Goal: Information Seeking & Learning: Learn about a topic

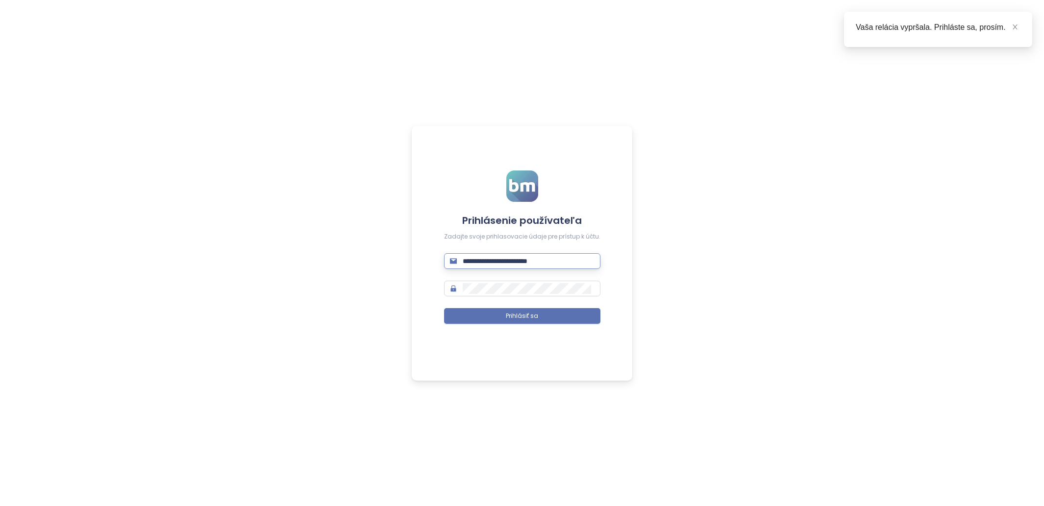
click at [550, 262] on input "**********" at bounding box center [529, 261] width 132 height 11
type input "**********"
click at [543, 329] on form "**********" at bounding box center [522, 253] width 156 height 165
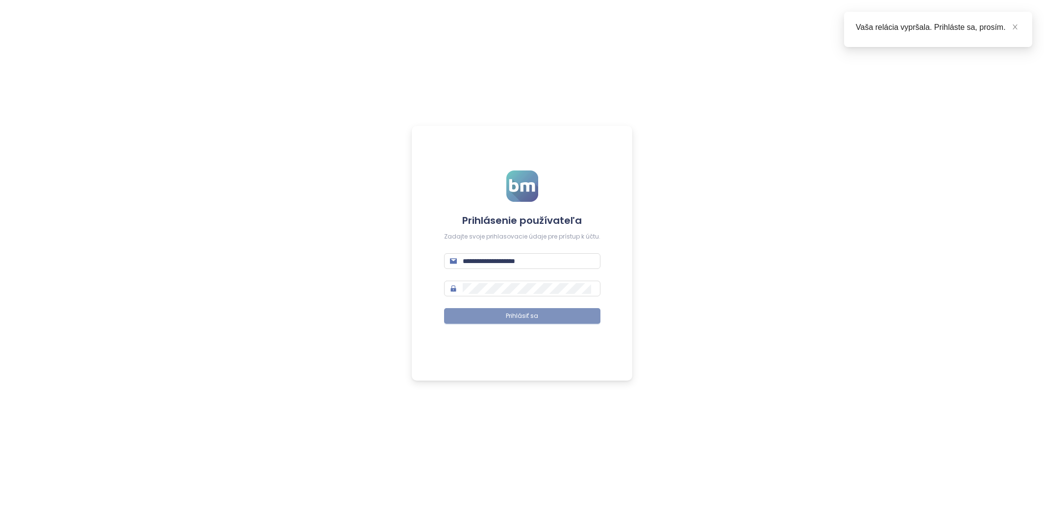
click at [543, 321] on button "Prihlásiť sa" at bounding box center [522, 316] width 156 height 16
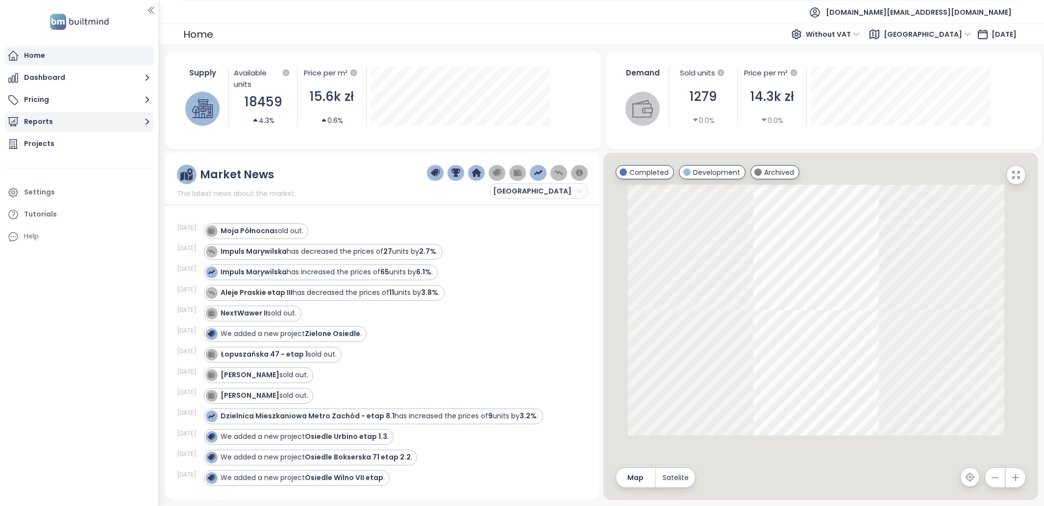
click at [78, 124] on button "Reports" at bounding box center [79, 122] width 148 height 20
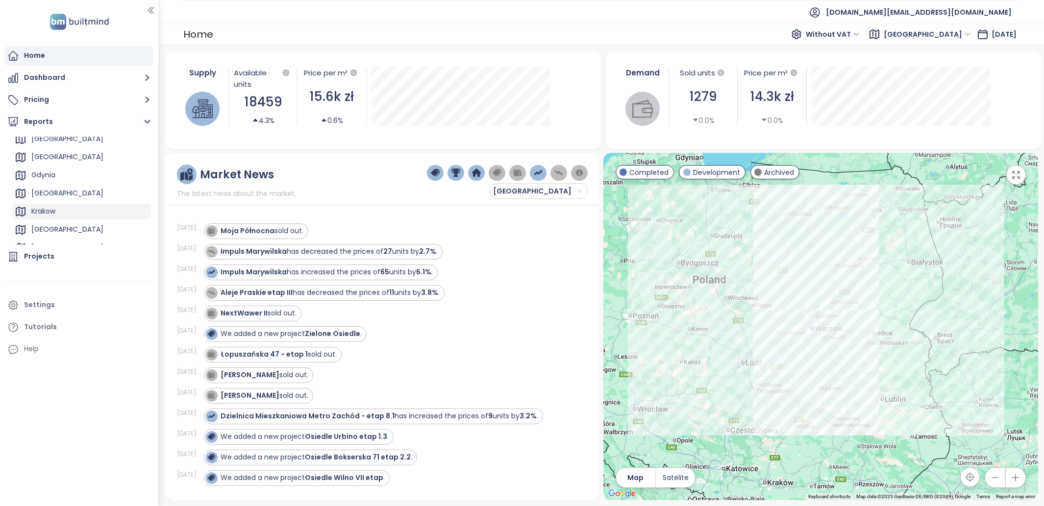
scroll to position [4, 0]
click at [74, 161] on div "Katowice" at bounding box center [81, 158] width 139 height 16
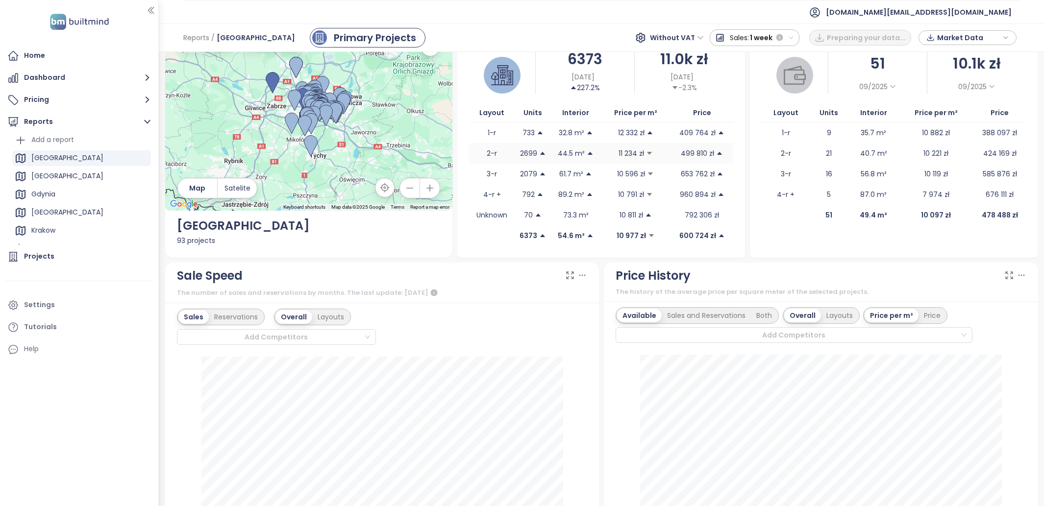
scroll to position [55, 0]
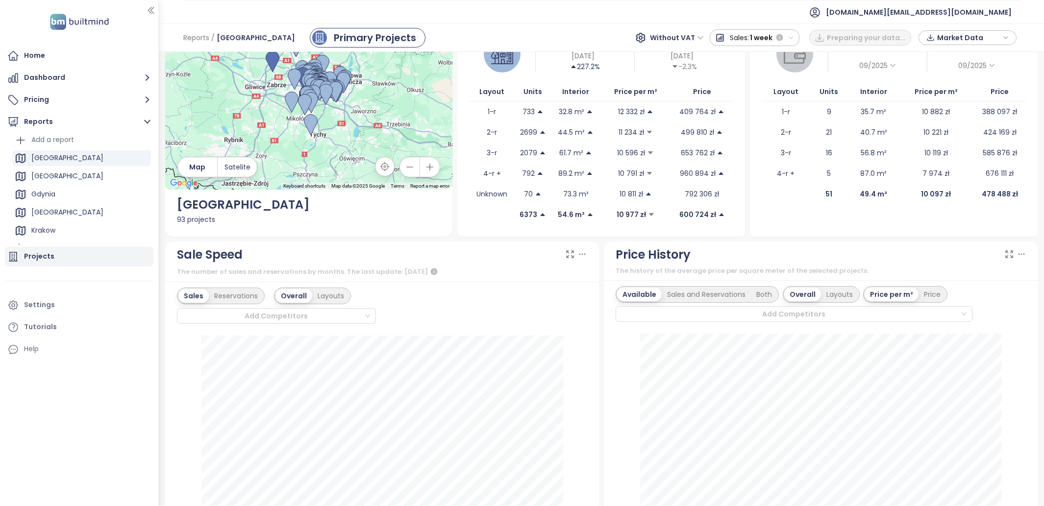
click at [70, 259] on div "Projects" at bounding box center [79, 257] width 148 height 20
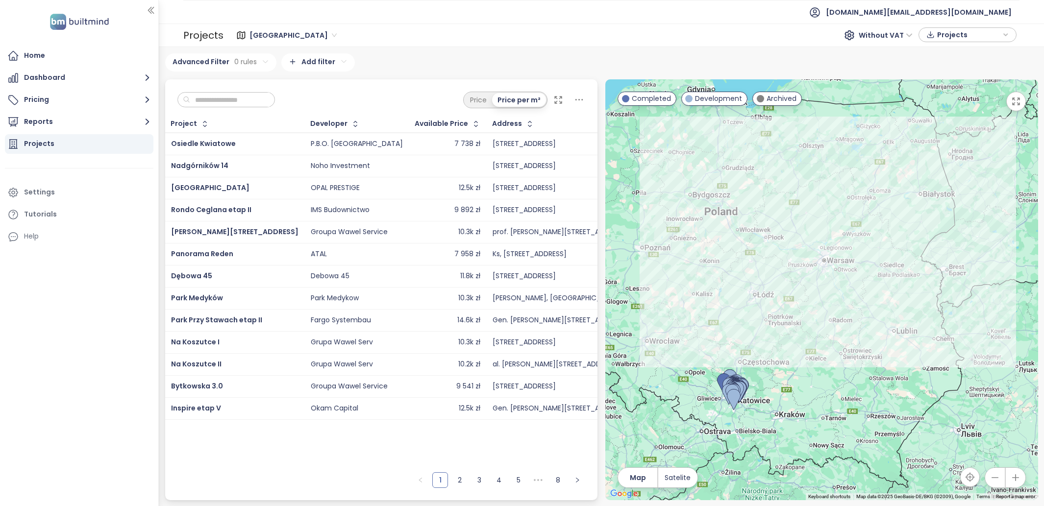
click at [238, 98] on input "text" at bounding box center [229, 100] width 79 height 15
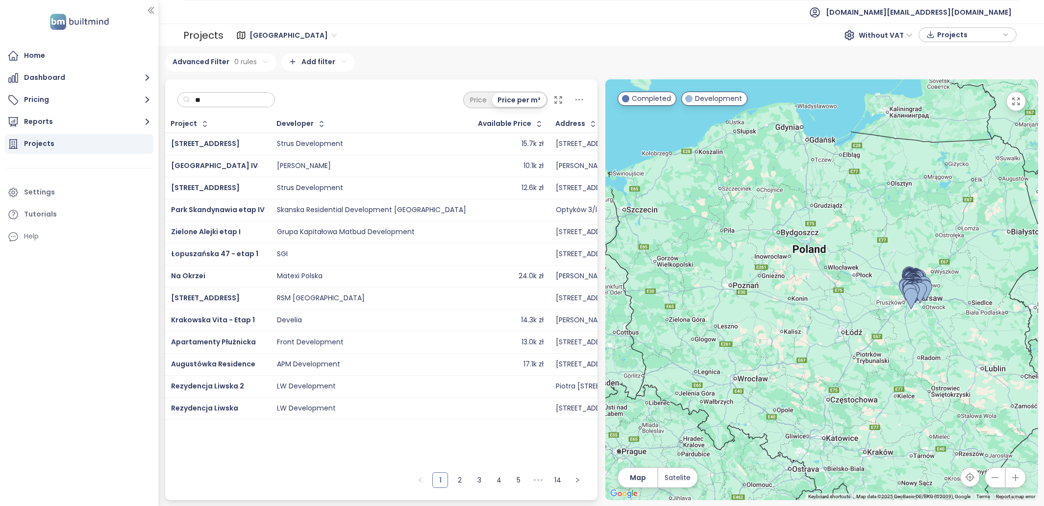
type input "*"
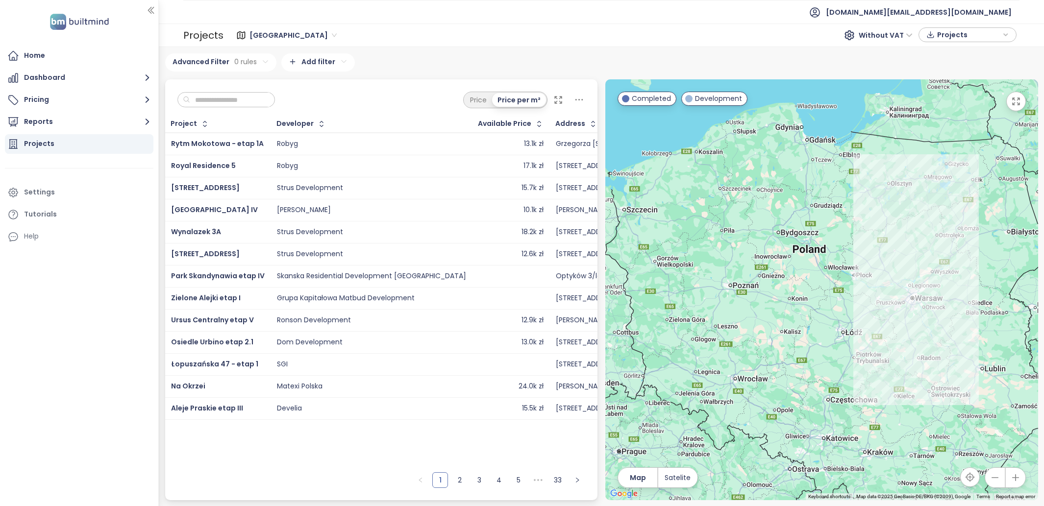
click at [269, 25] on div "Warszawa Without VAT Projects" at bounding box center [621, 35] width 796 height 20
click at [269, 40] on span "Warszawa" at bounding box center [292, 35] width 87 height 15
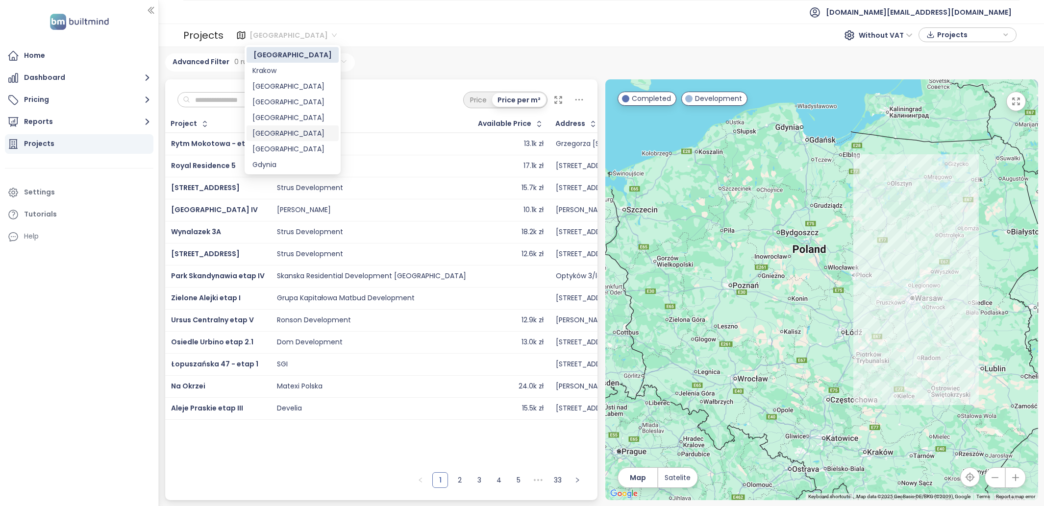
click at [281, 132] on div "Katowice" at bounding box center [292, 133] width 80 height 11
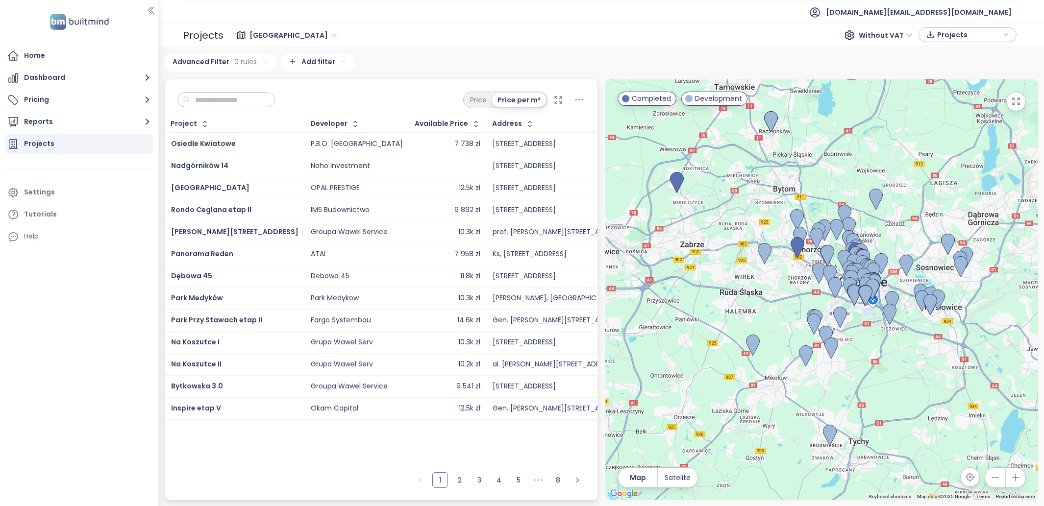
click at [222, 105] on input "text" at bounding box center [229, 100] width 79 height 15
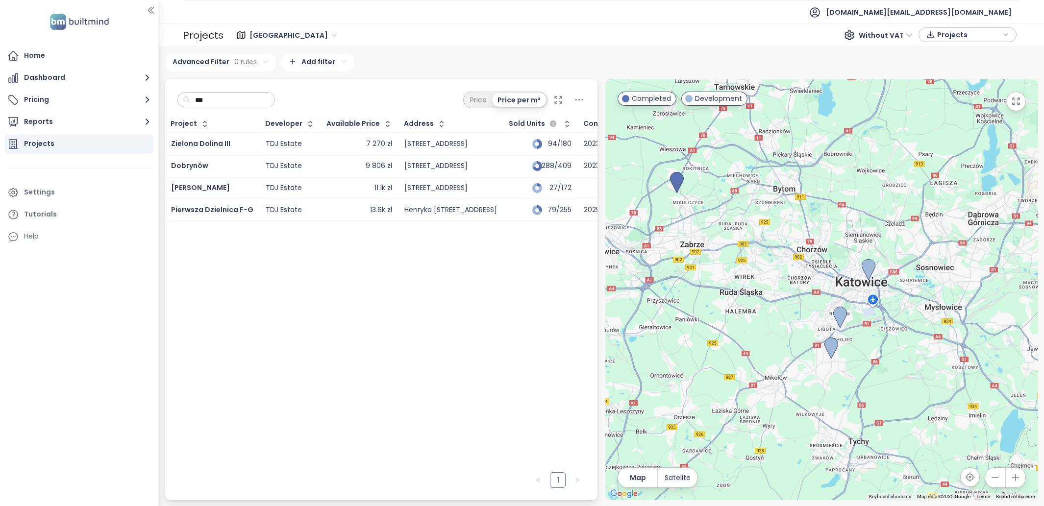
type input "***"
click at [211, 142] on span "Zielona Dolina III" at bounding box center [200, 144] width 59 height 10
click at [195, 164] on span "Dobrynów" at bounding box center [189, 166] width 37 height 10
click at [201, 189] on span "[PERSON_NAME]" at bounding box center [200, 188] width 59 height 10
click at [207, 205] on span "Pierwsza Dzielnica F-G" at bounding box center [212, 210] width 82 height 10
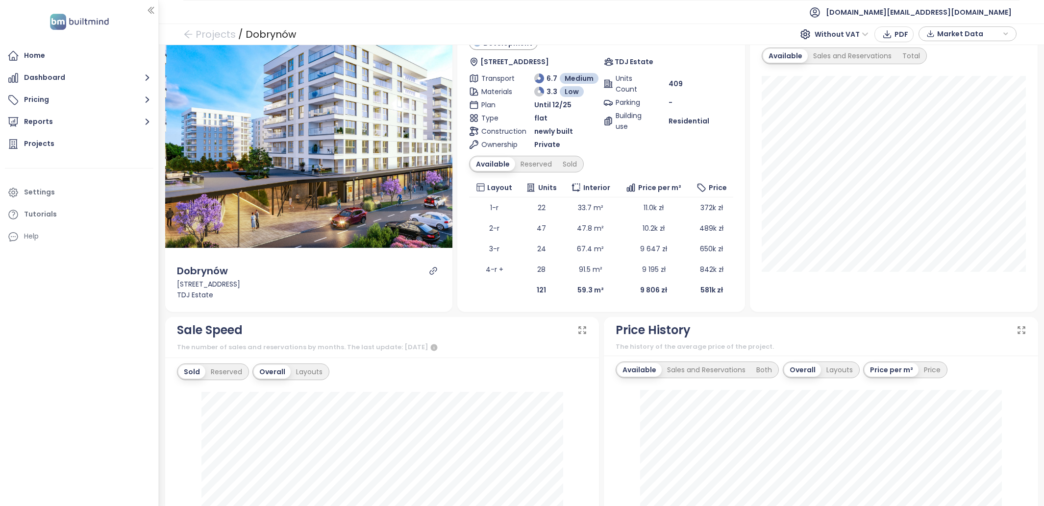
scroll to position [36, 0]
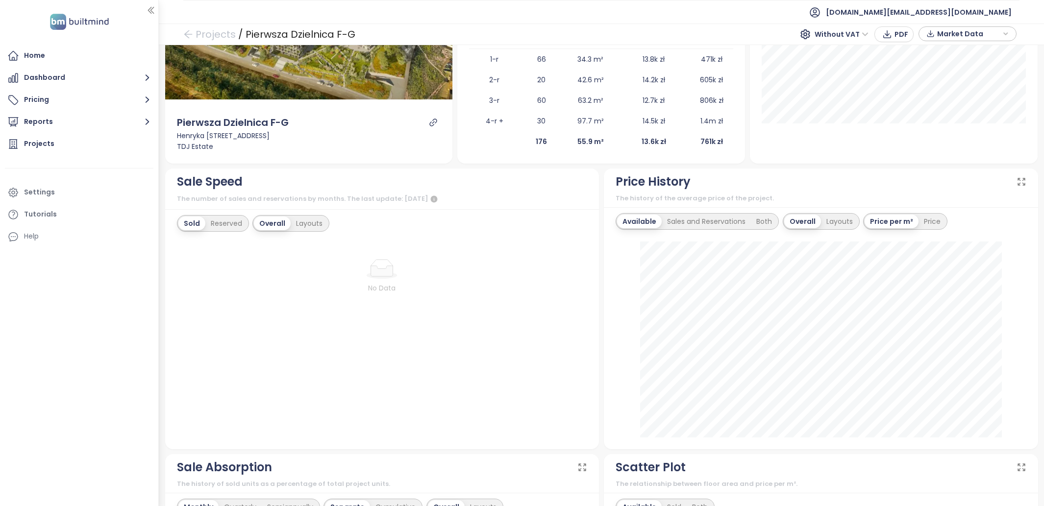
scroll to position [34, 0]
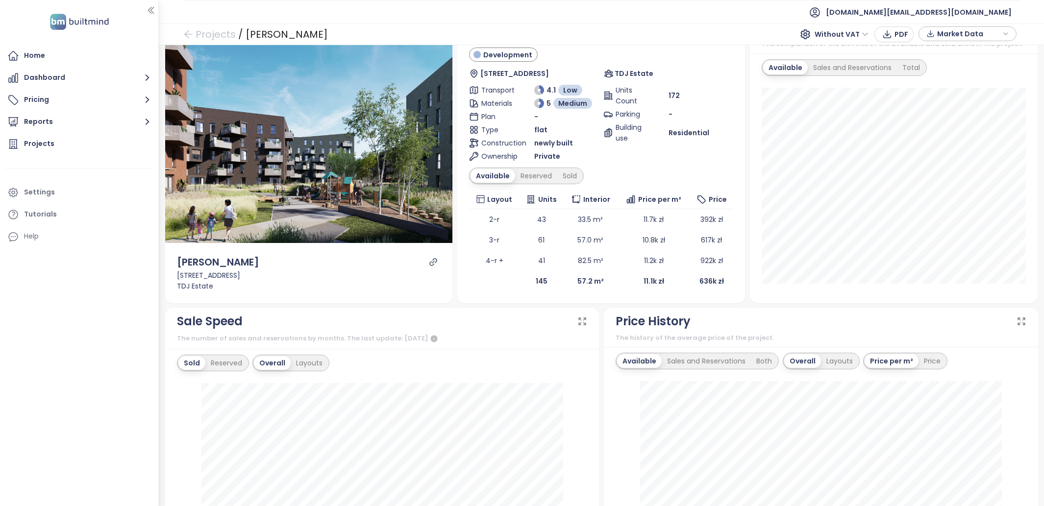
scroll to position [22, 0]
